Goal: Task Accomplishment & Management: Manage account settings

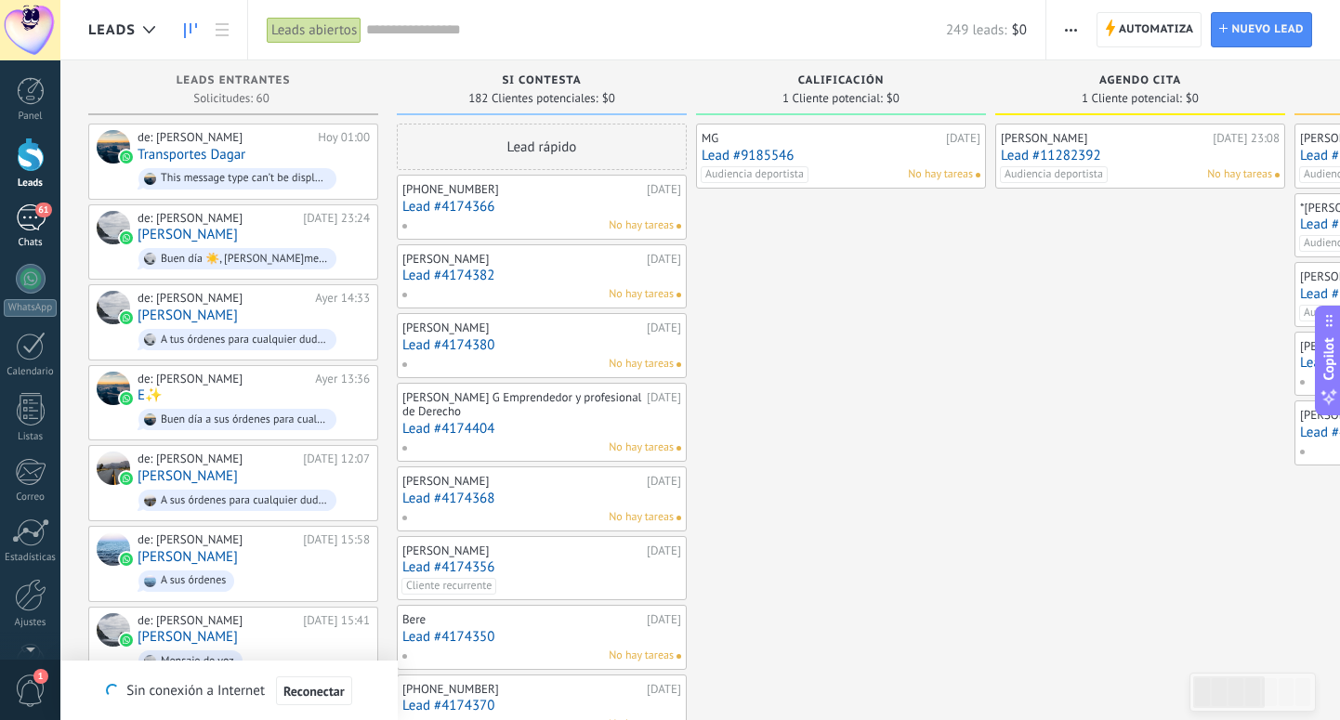
click at [29, 225] on div "61" at bounding box center [31, 217] width 30 height 27
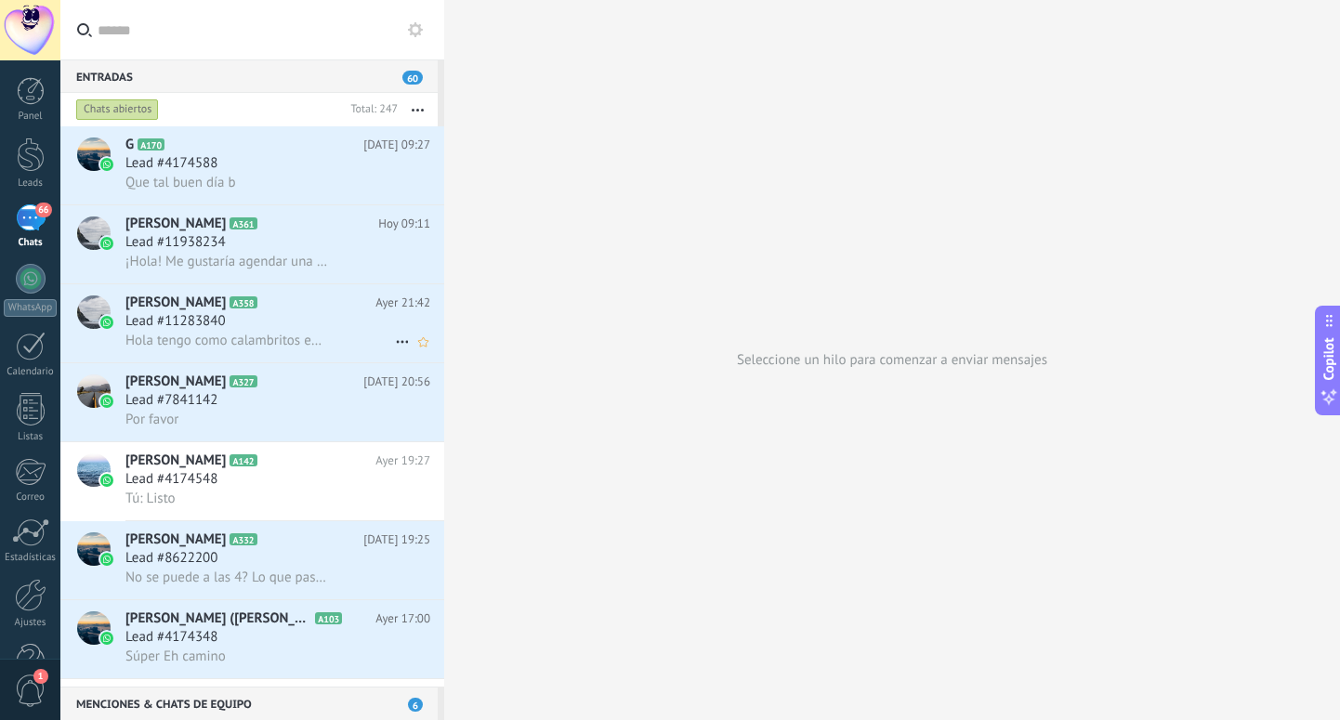
click at [218, 330] on span "Lead #11283840" at bounding box center [175, 321] width 100 height 19
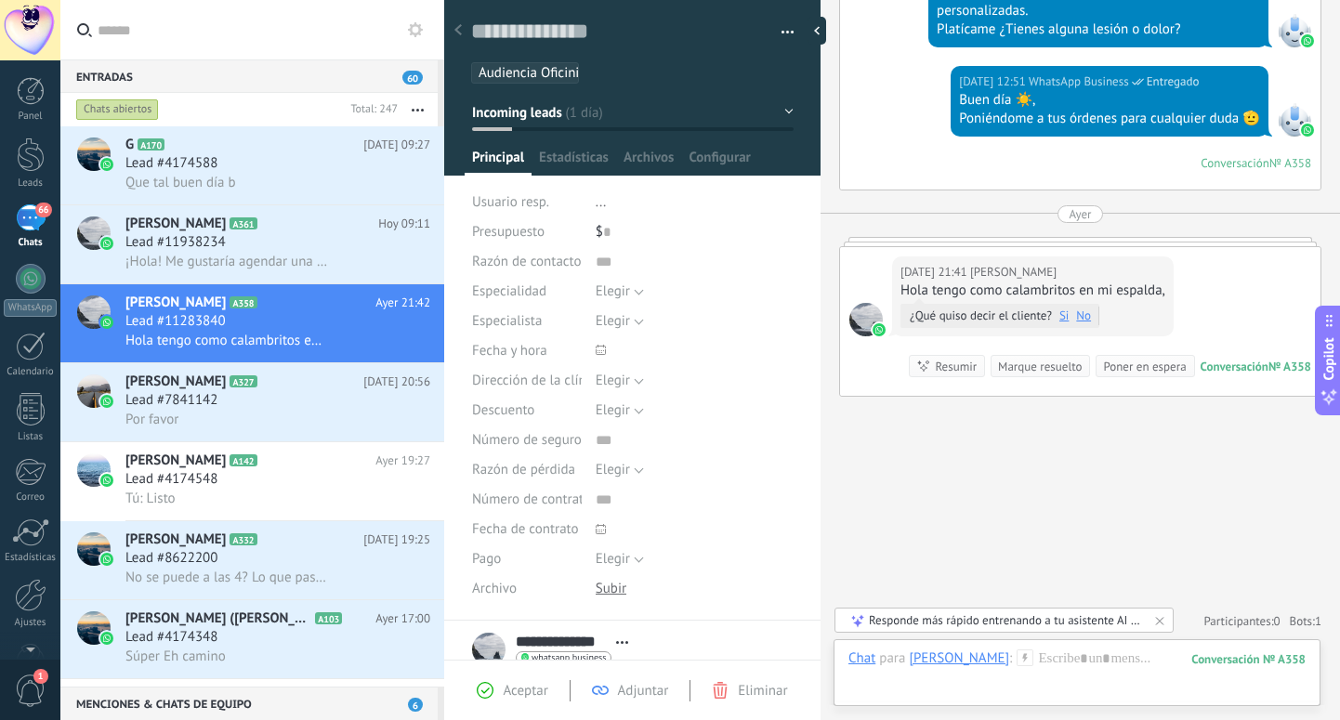
scroll to position [525, 0]
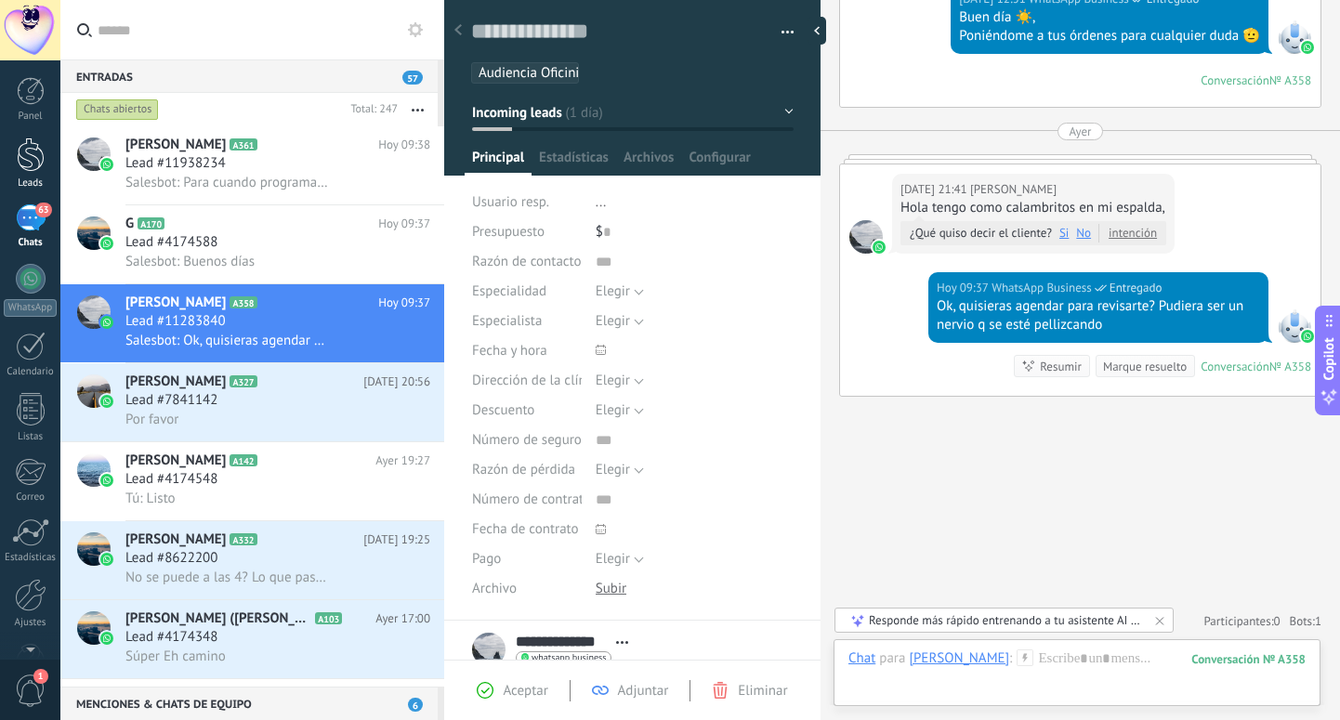
click at [29, 160] on div at bounding box center [31, 155] width 28 height 34
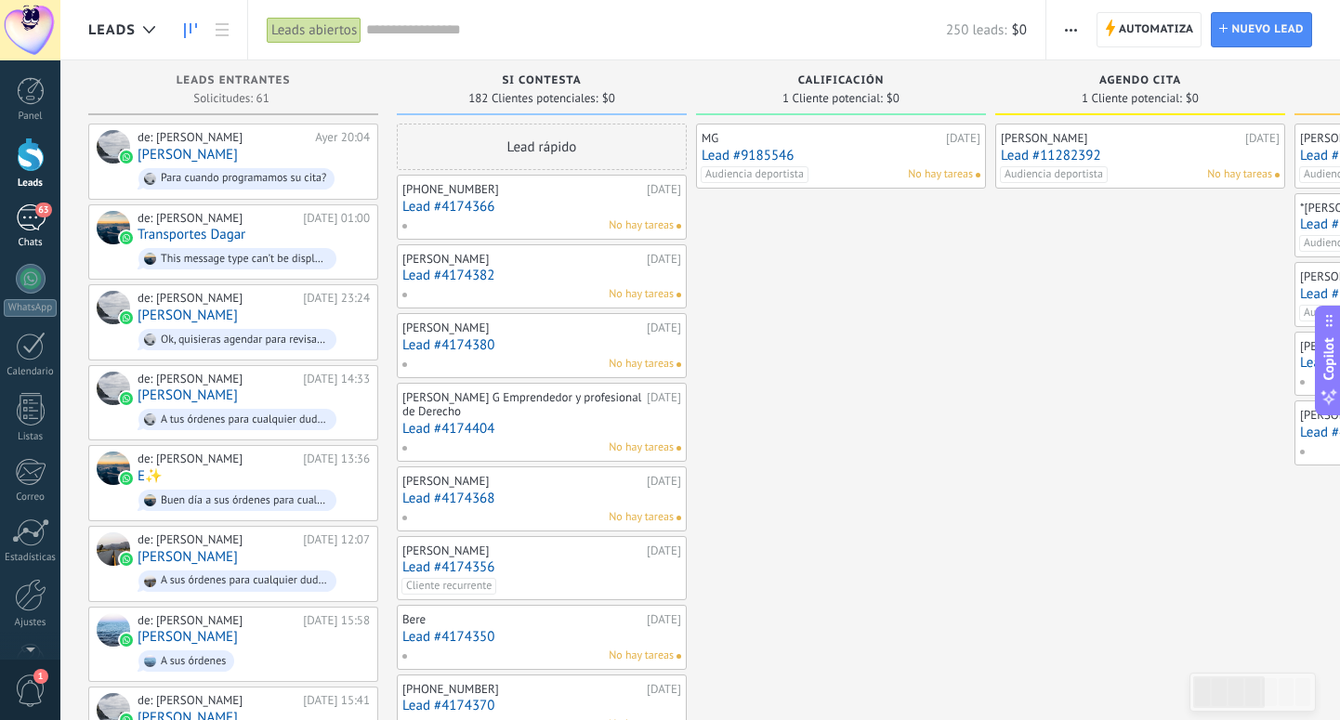
click at [28, 216] on div "63" at bounding box center [31, 217] width 30 height 27
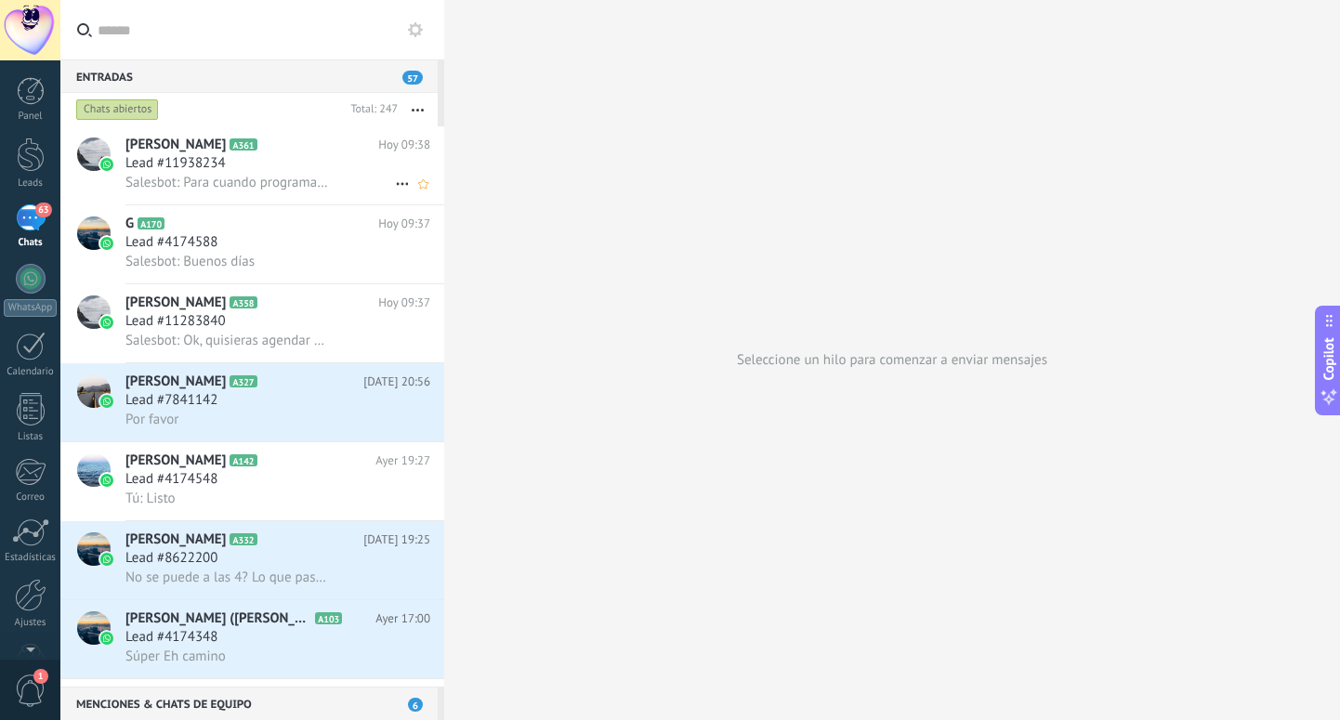
click at [291, 173] on div "Salesbot: Para cuando programamos su cita?" at bounding box center [277, 183] width 305 height 20
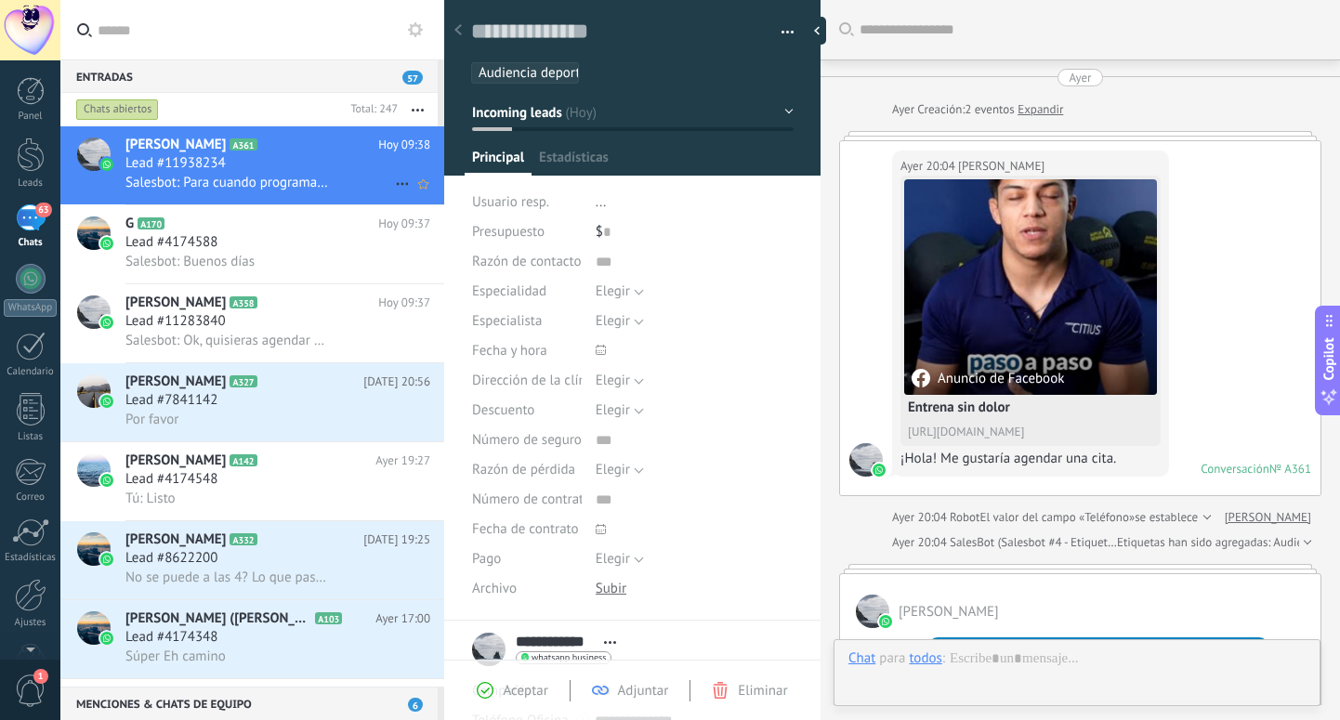
scroll to position [1588, 0]
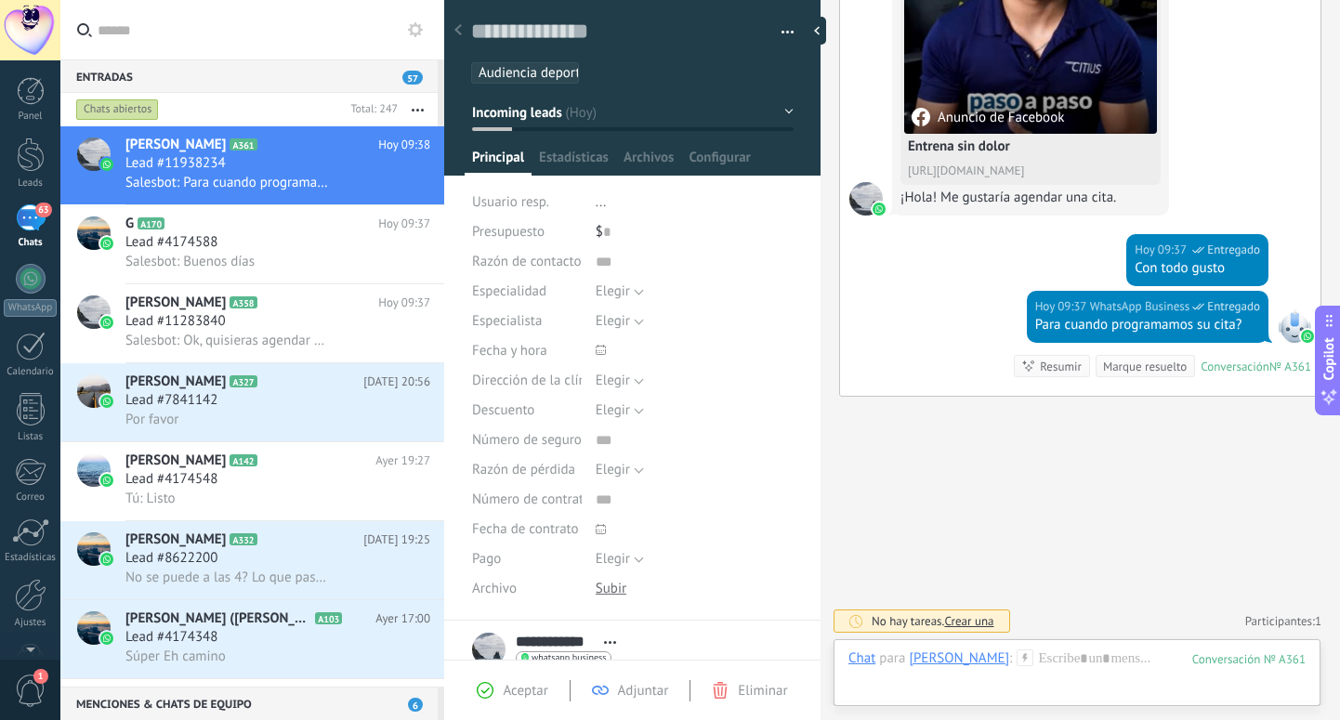
click at [594, 115] on button "Incoming leads" at bounding box center [633, 112] width 322 height 33
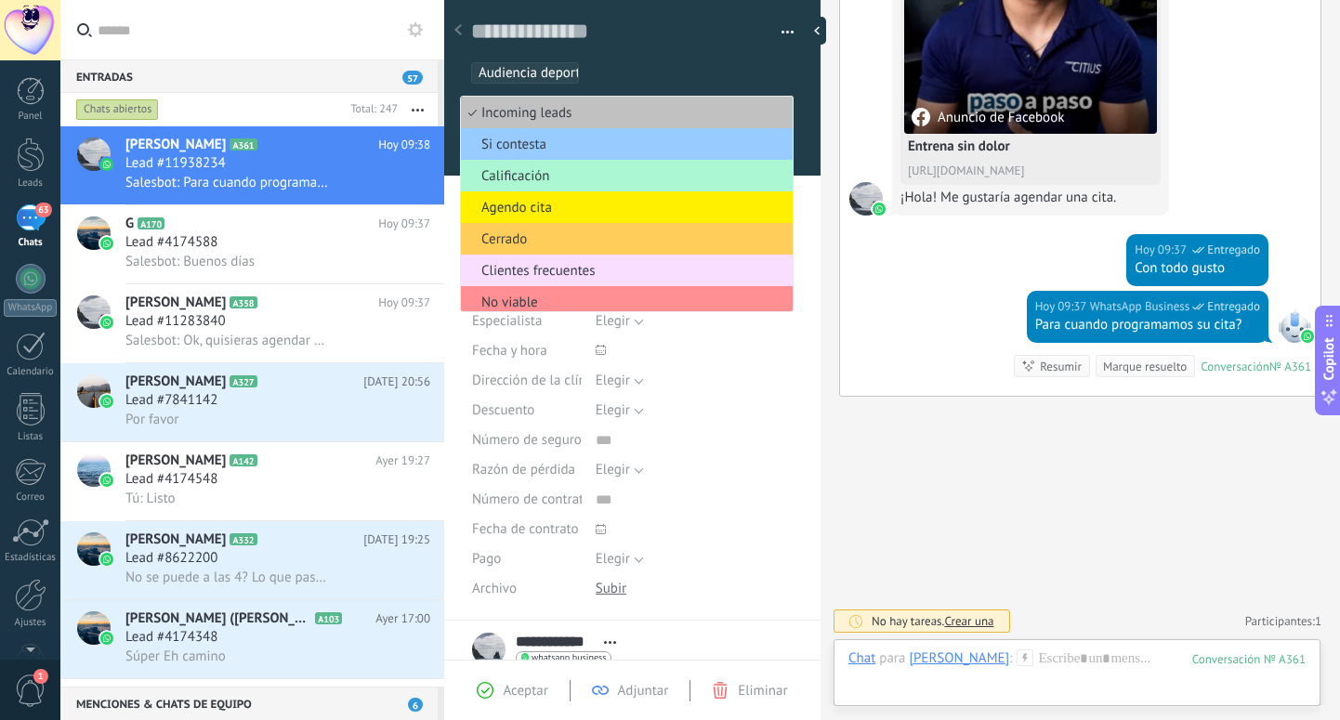
click at [578, 179] on span "Calificación" at bounding box center [624, 176] width 326 height 18
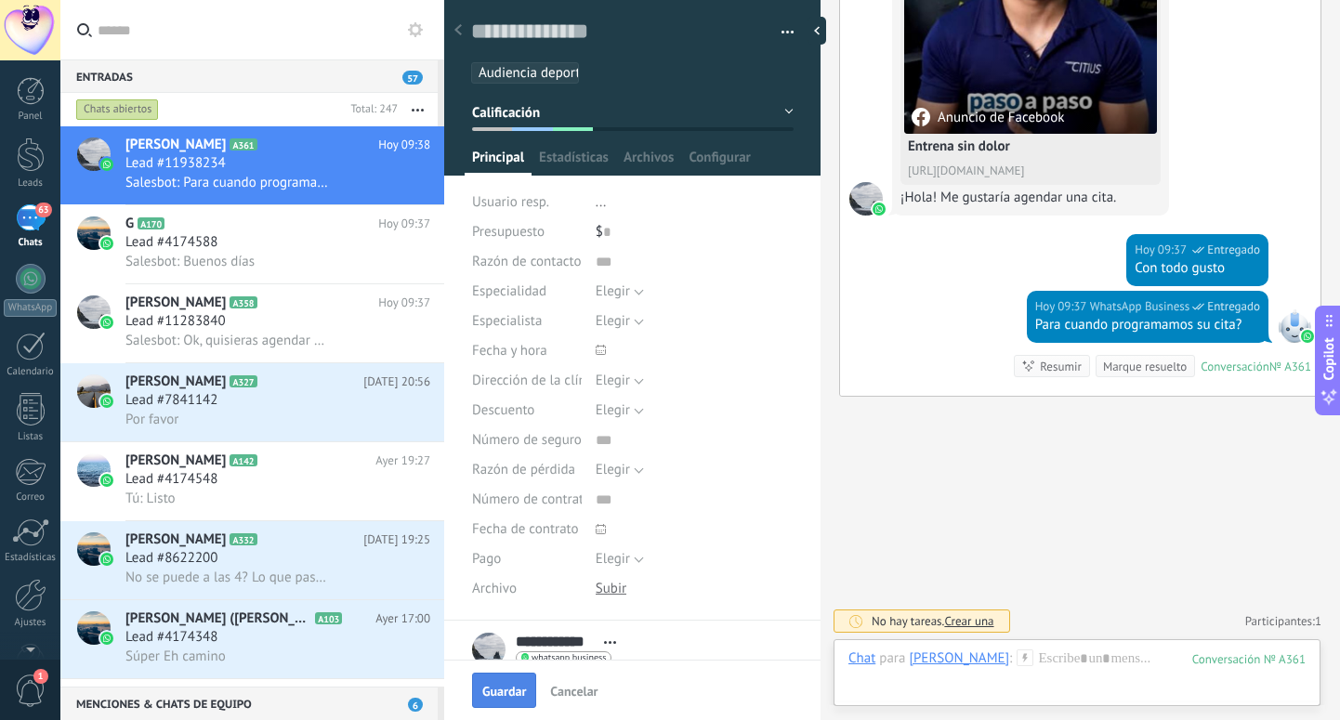
click at [513, 702] on button "Guardar" at bounding box center [504, 690] width 64 height 35
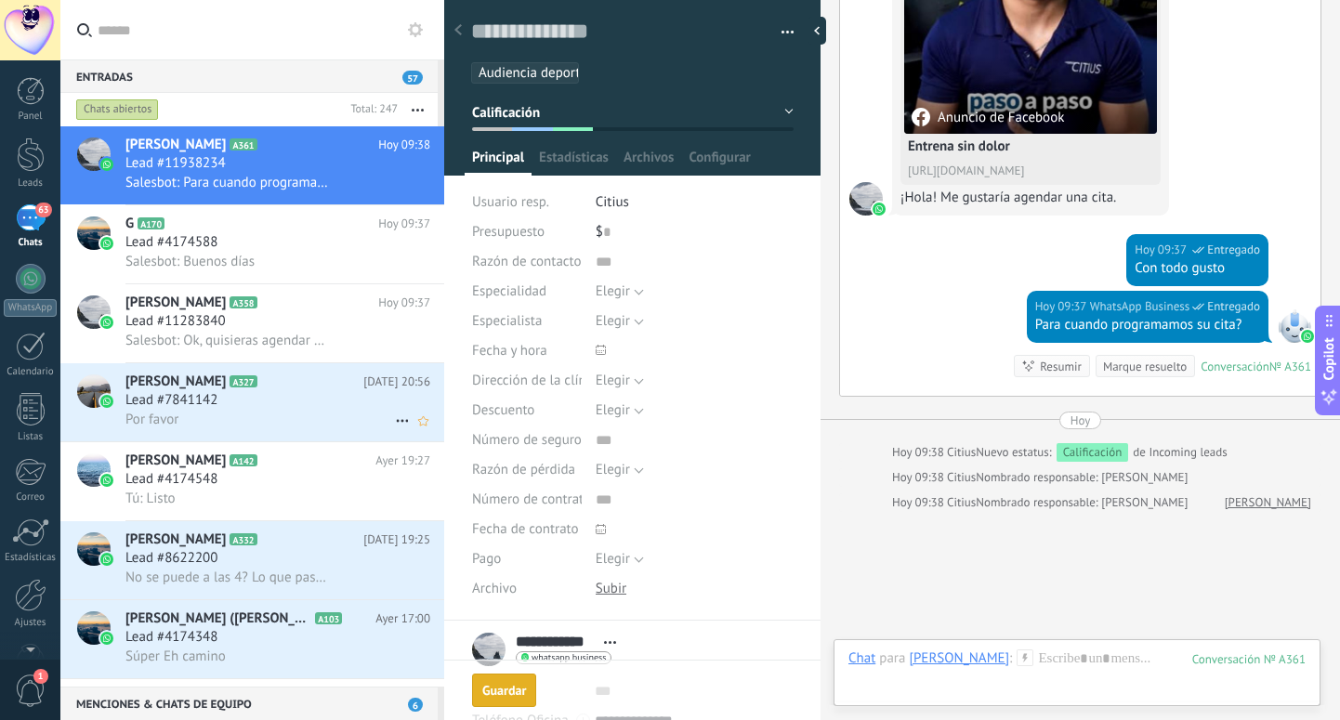
scroll to position [1703, 0]
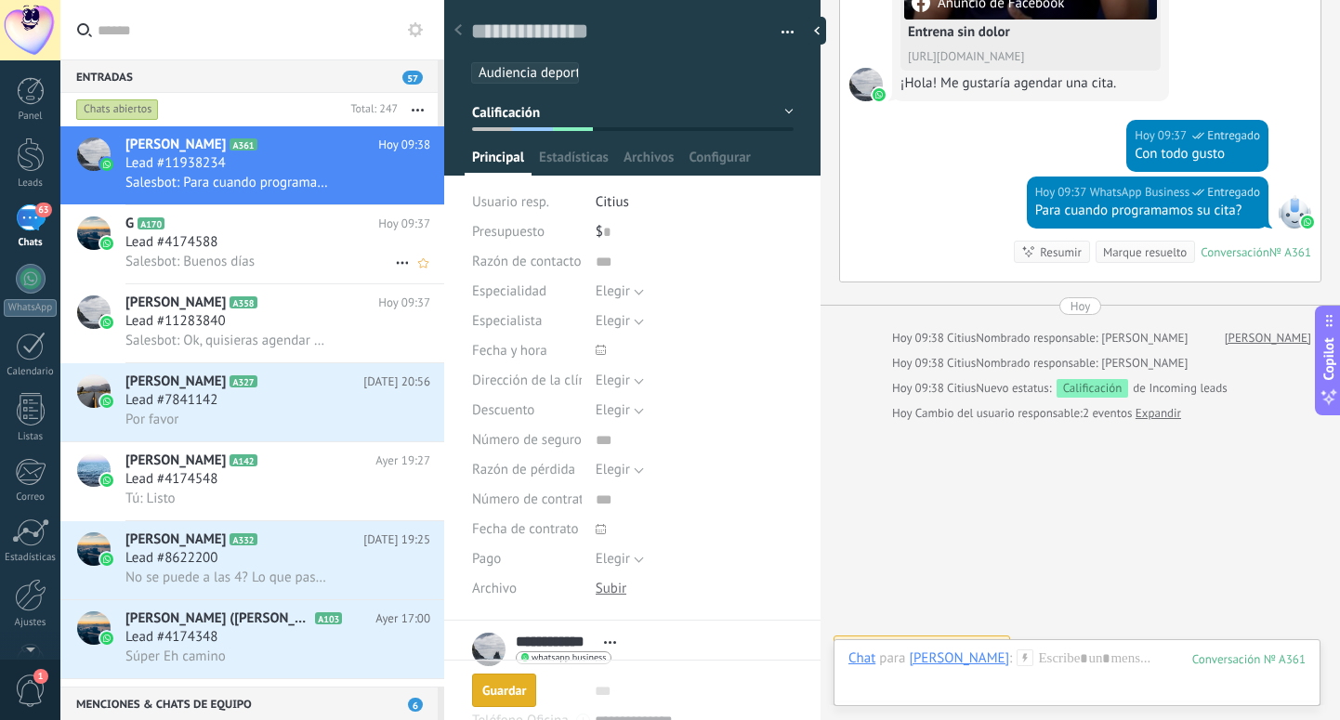
click at [266, 256] on div "Salesbot: Buenos días" at bounding box center [277, 262] width 305 height 20
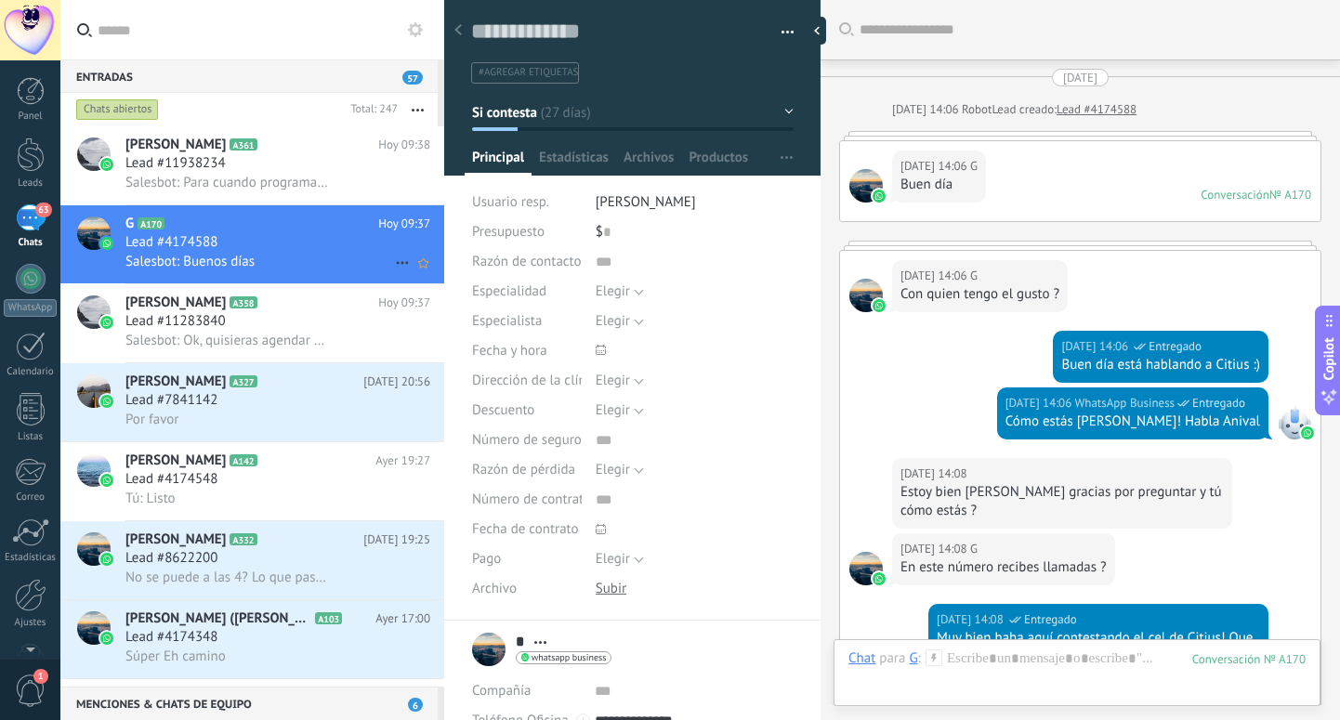
scroll to position [978, 0]
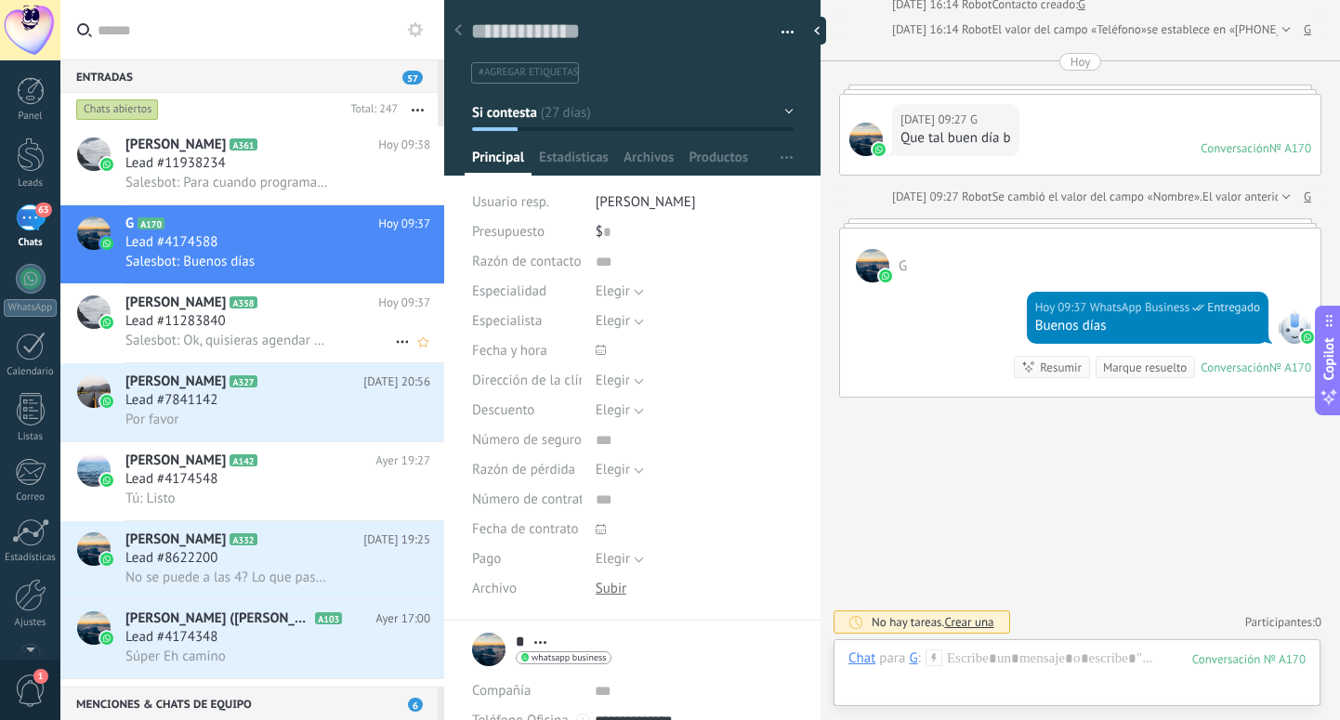
click at [263, 305] on icon at bounding box center [272, 303] width 19 height 19
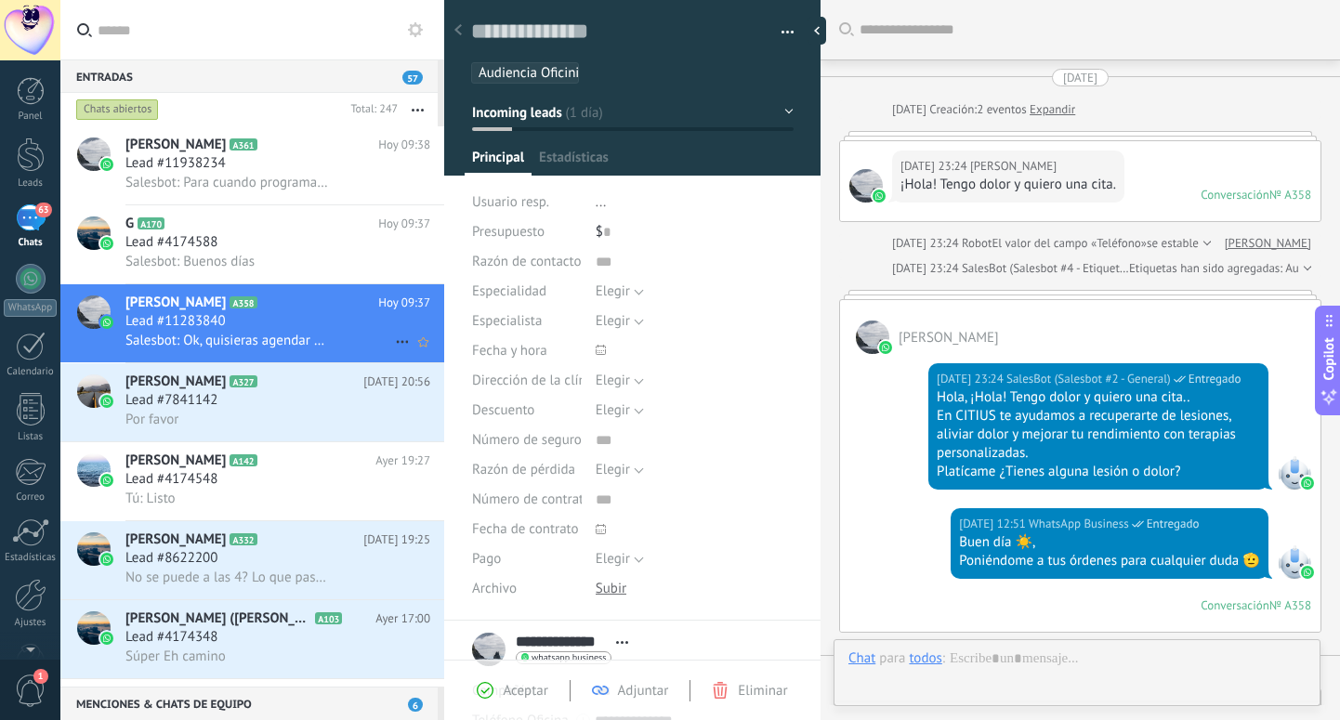
scroll to position [525, 0]
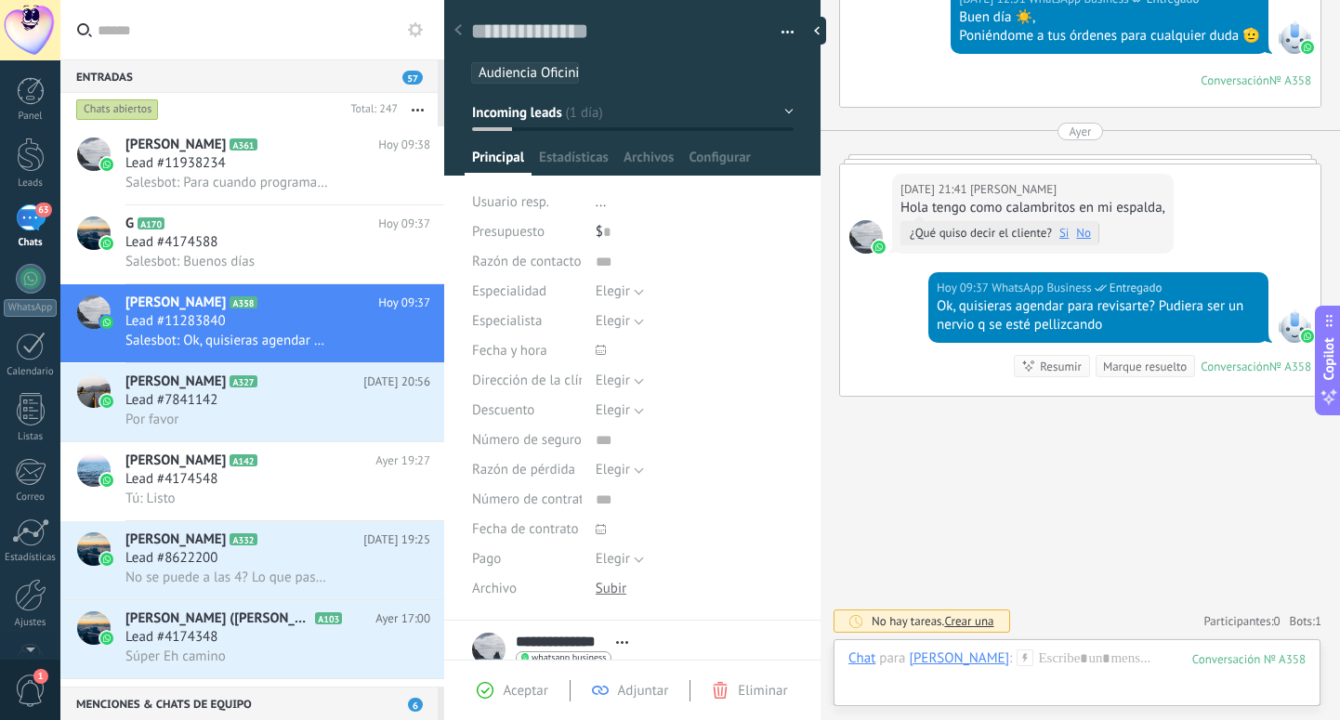
click at [568, 111] on button "Incoming leads" at bounding box center [633, 112] width 322 height 33
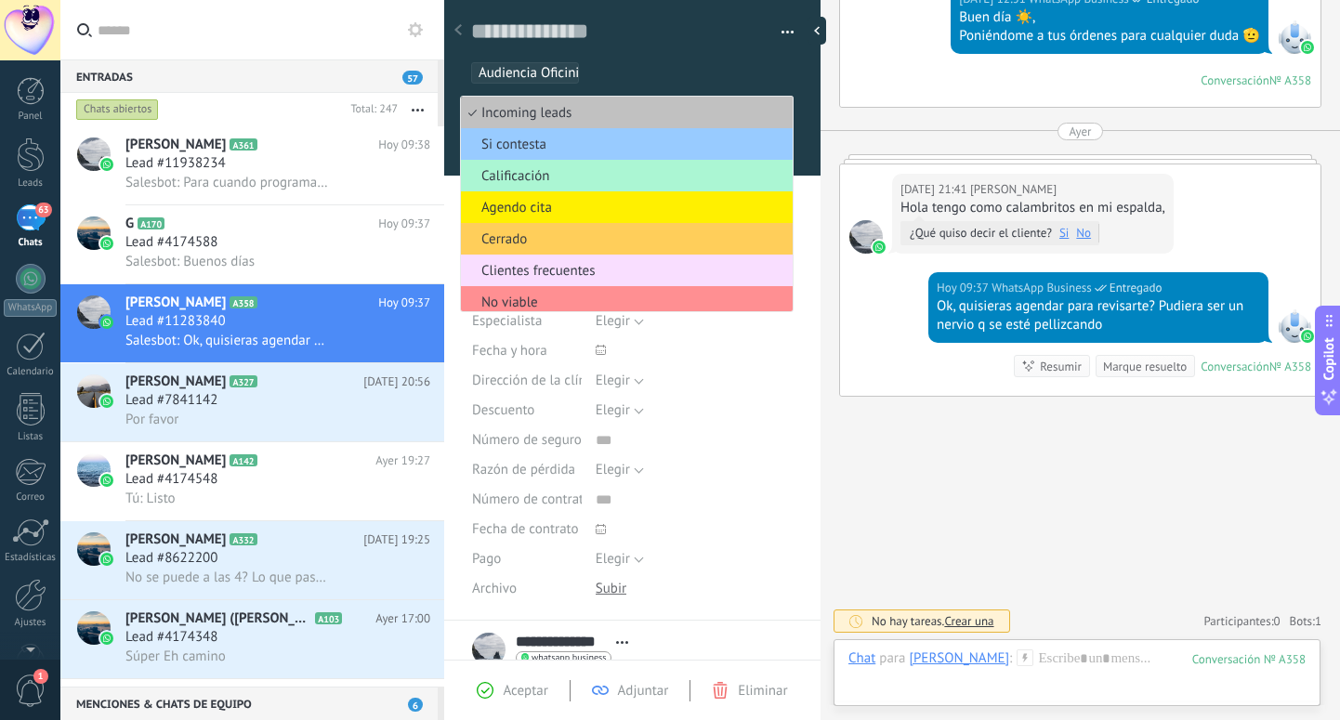
click at [549, 179] on span "Calificación" at bounding box center [624, 176] width 326 height 18
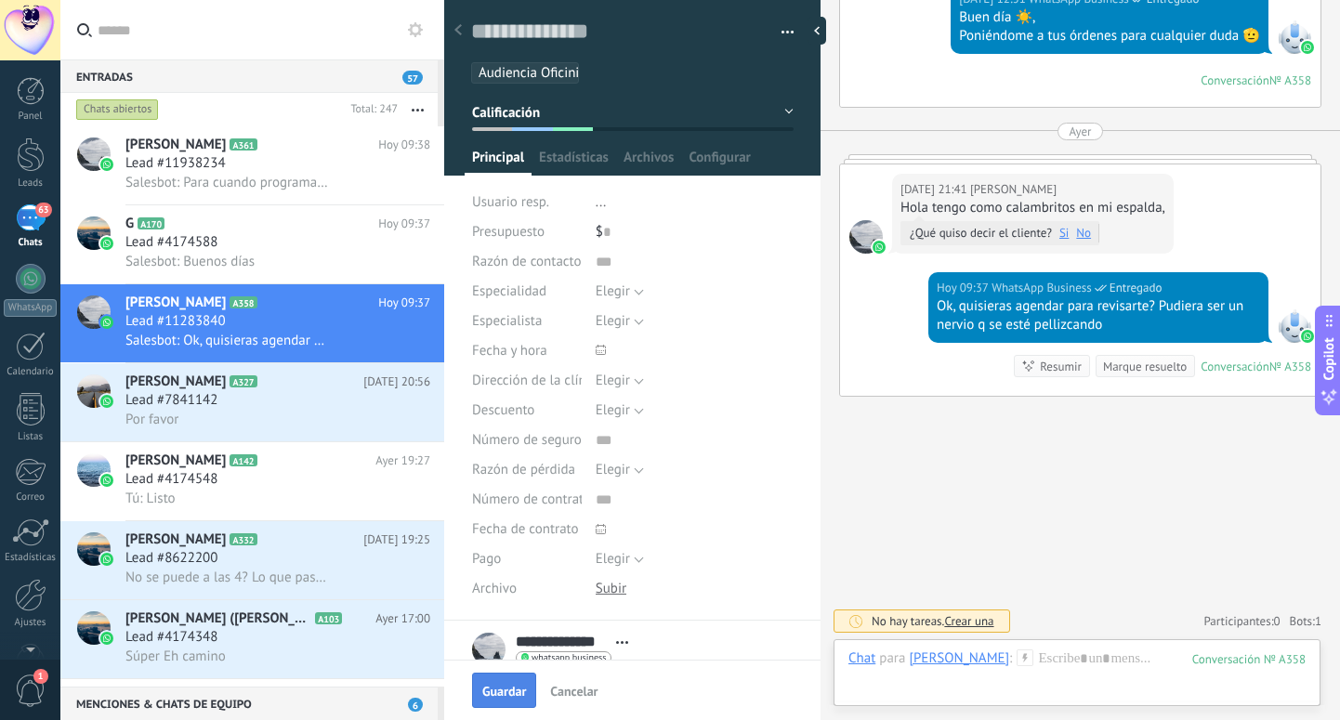
click at [493, 703] on button "Guardar" at bounding box center [504, 690] width 64 height 35
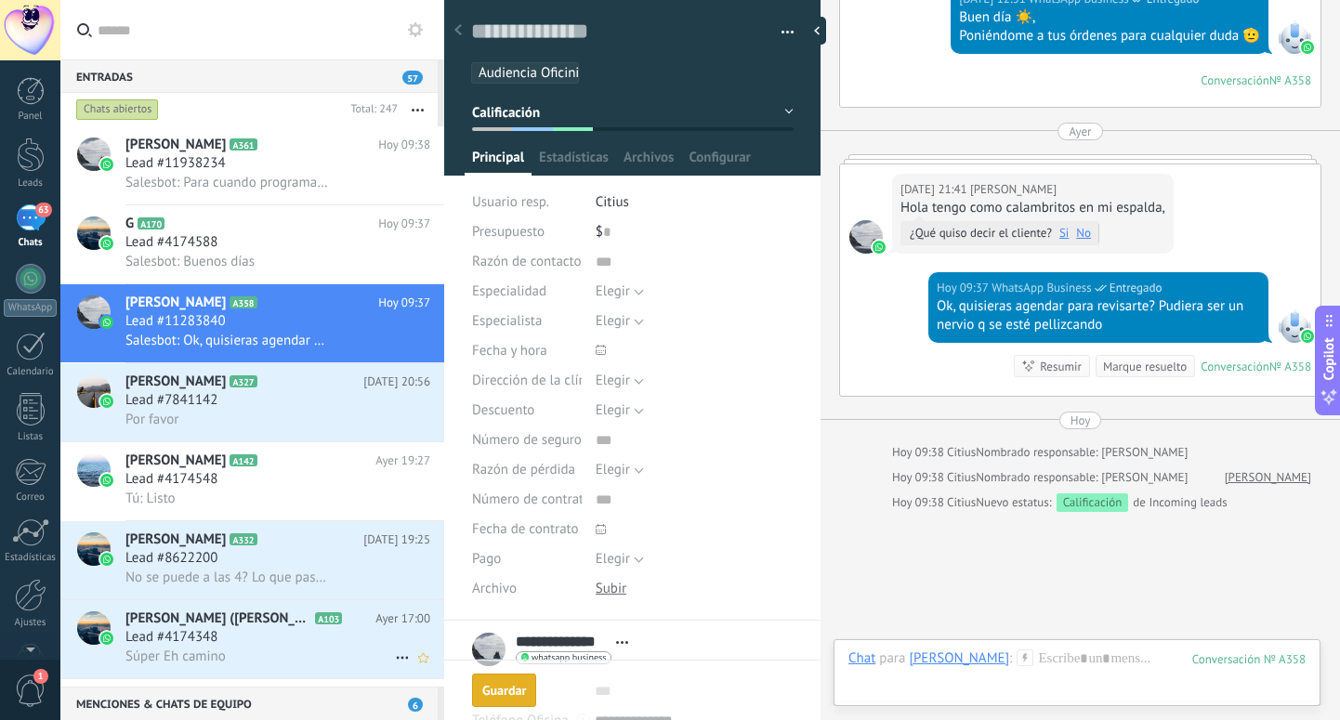
scroll to position [639, 0]
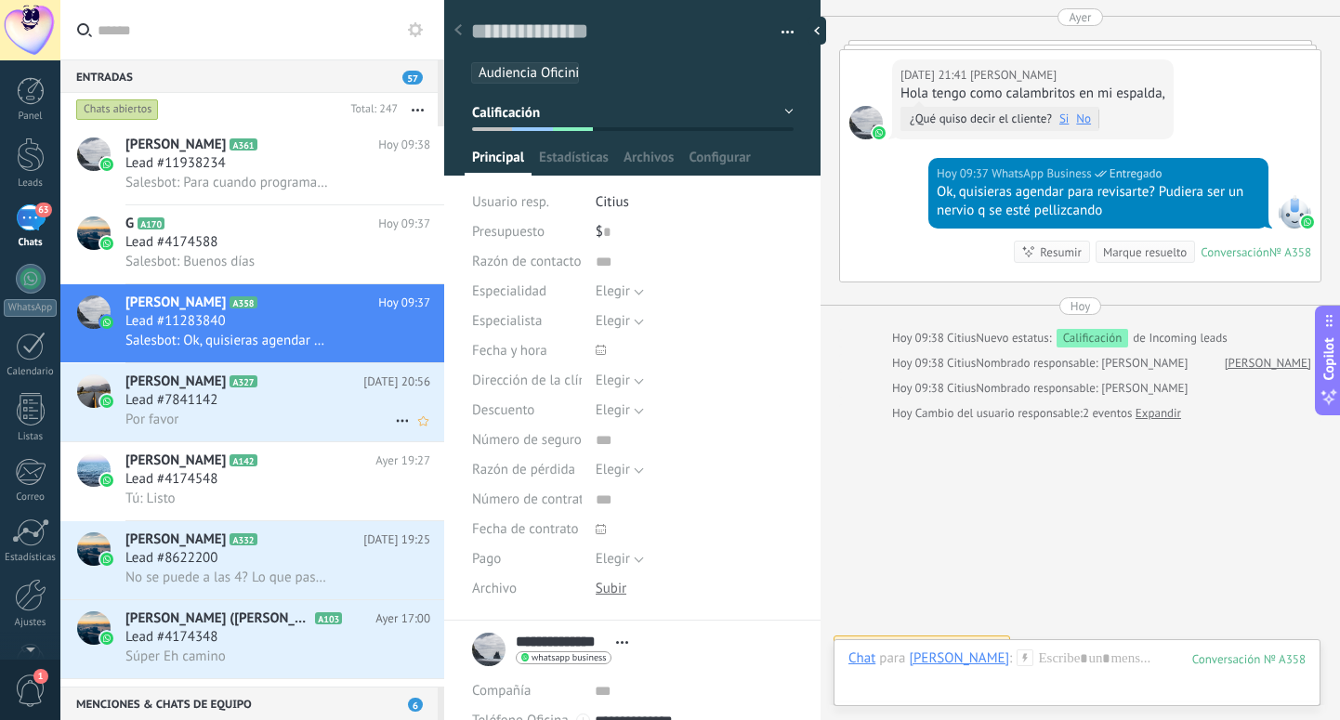
click at [312, 415] on div "Por favor" at bounding box center [277, 420] width 305 height 20
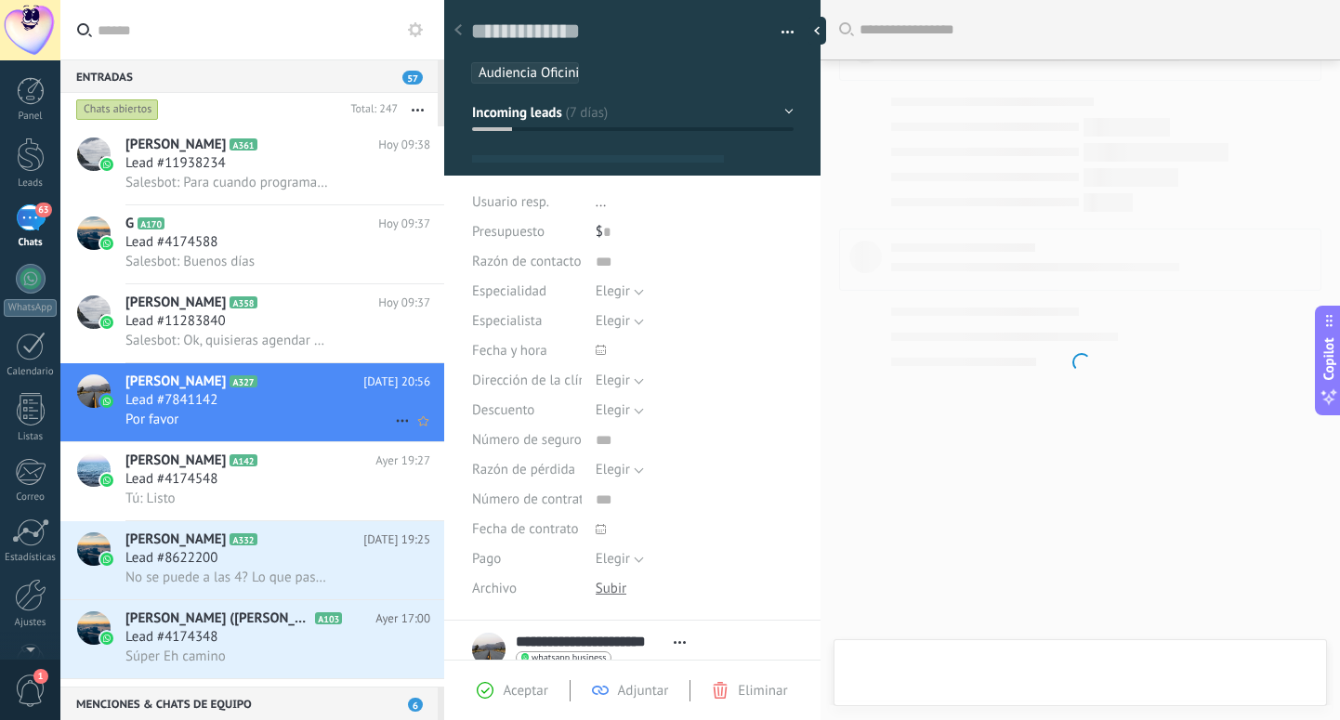
type textarea "**********"
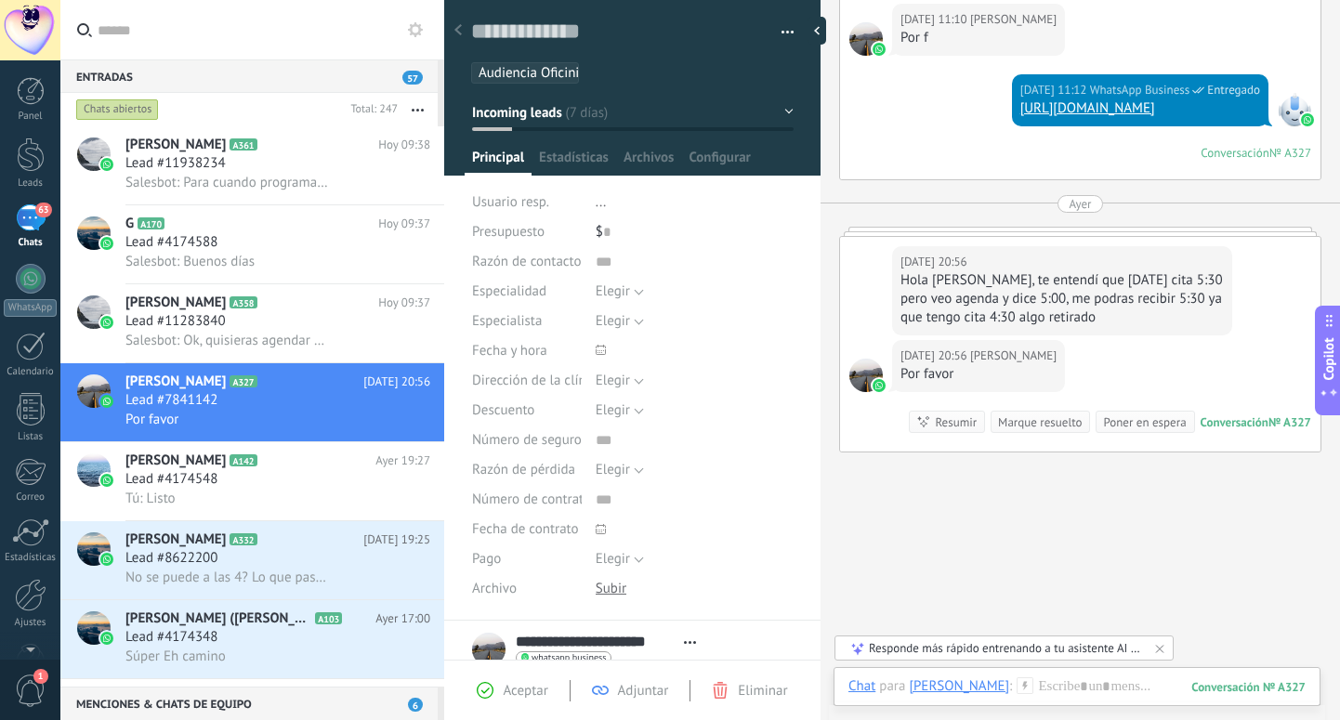
scroll to position [1065, 0]
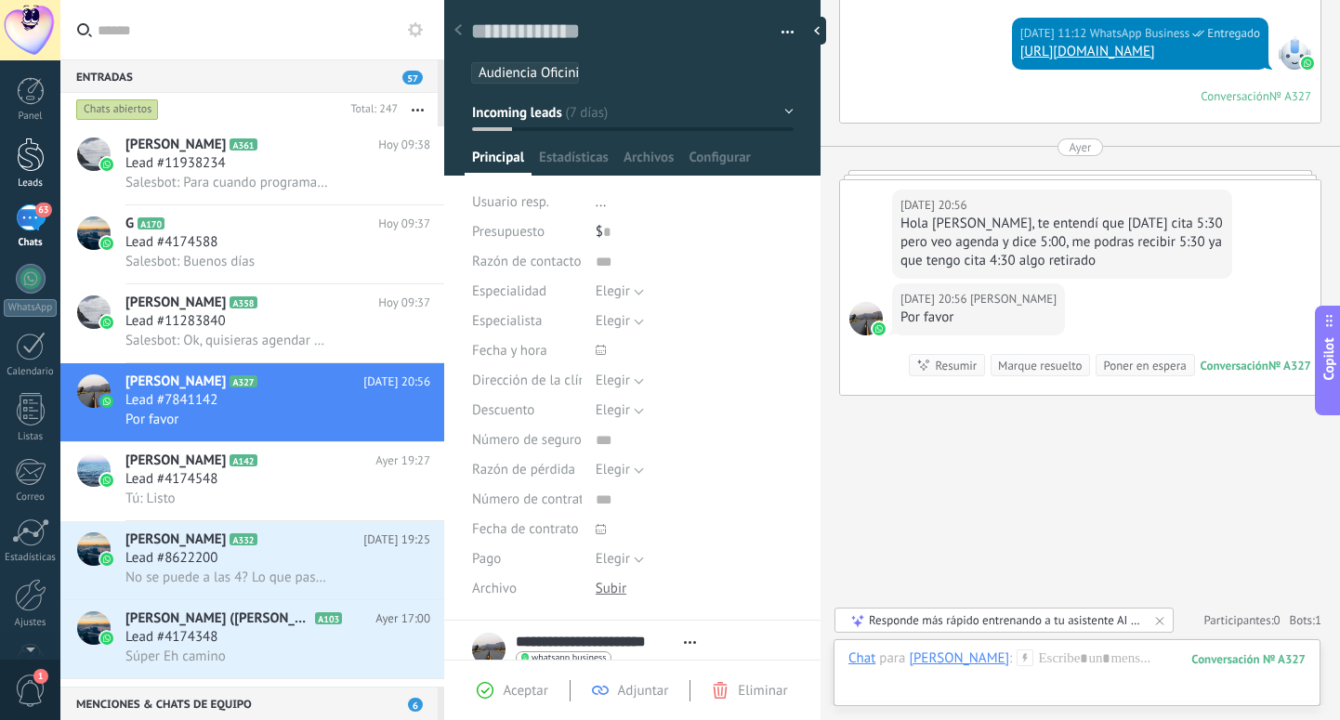
click at [33, 150] on div at bounding box center [31, 155] width 28 height 34
